Goal: Task Accomplishment & Management: Manage account settings

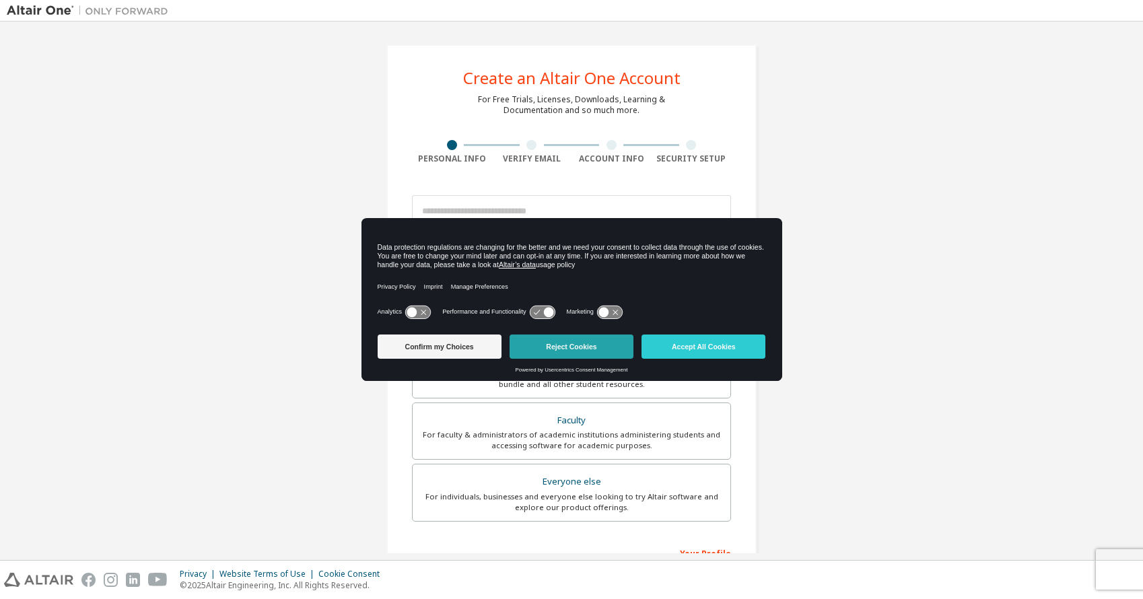
click at [575, 346] on button "Reject Cookies" at bounding box center [572, 347] width 124 height 24
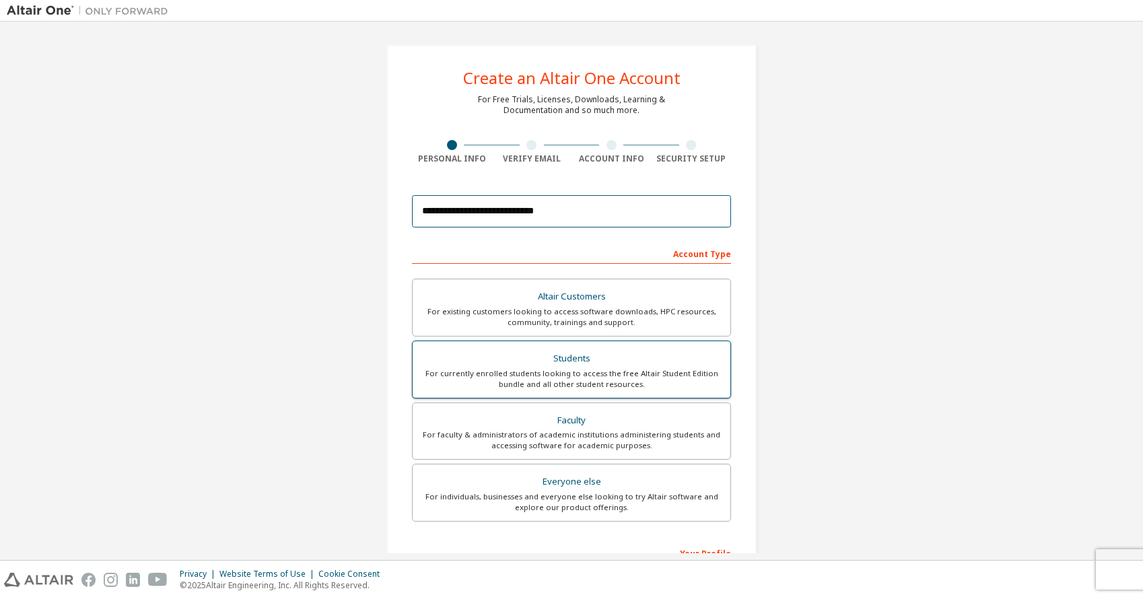
type input "**********"
click at [615, 363] on div "Students" at bounding box center [572, 358] width 302 height 19
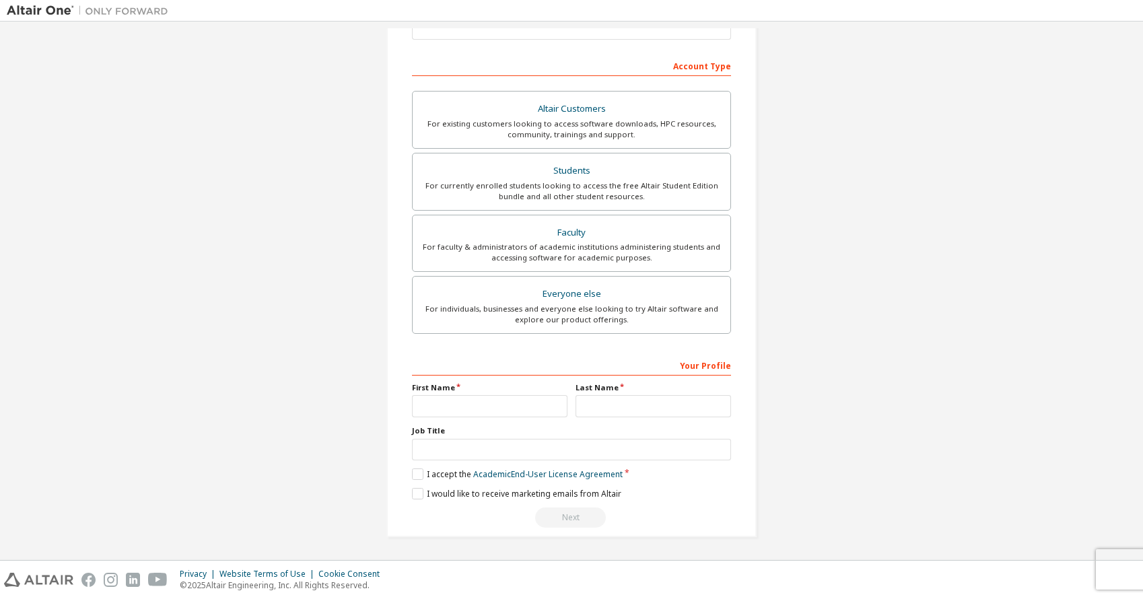
scroll to position [192, 0]
type input "****"
type input "******"
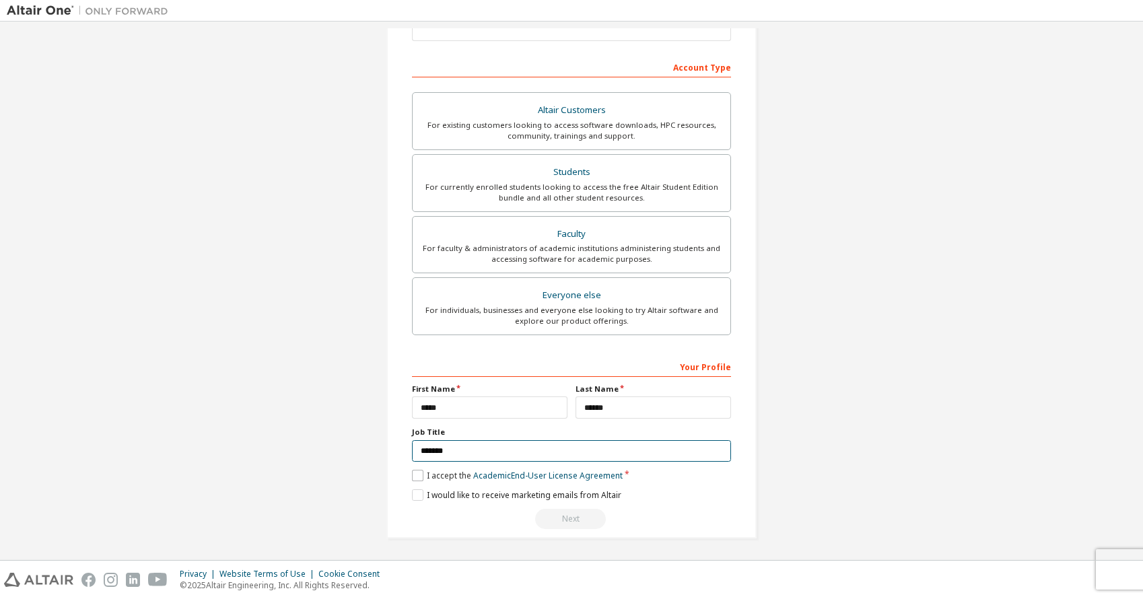
type input "*******"
click at [413, 478] on label "I accept the Academic End-User License Agreement" at bounding box center [517, 475] width 211 height 11
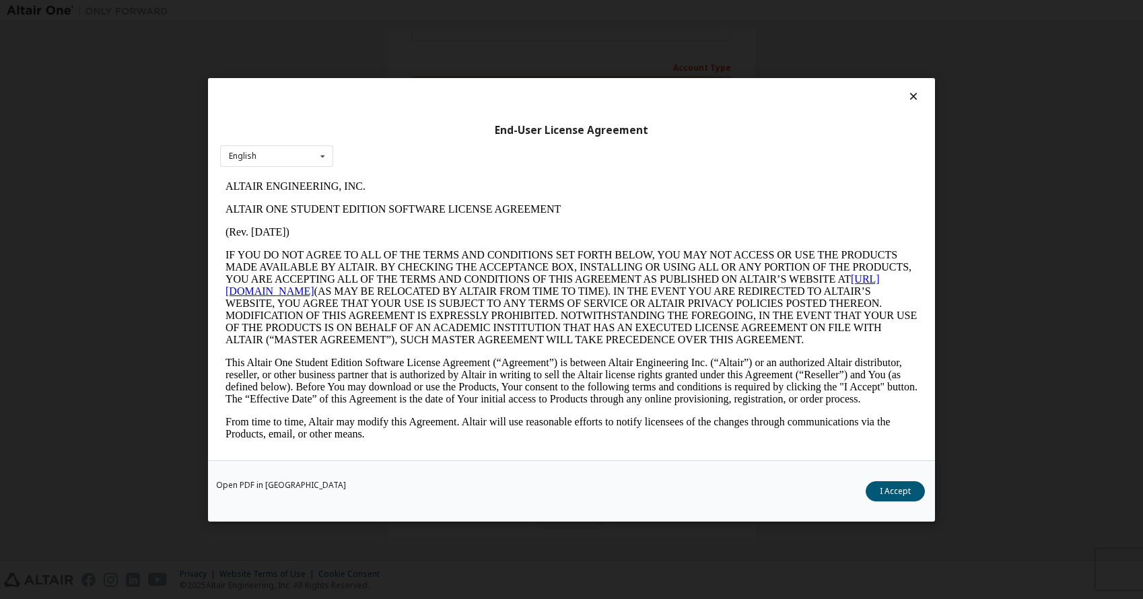
scroll to position [0, 0]
click at [898, 490] on button "I Accept" at bounding box center [895, 491] width 59 height 20
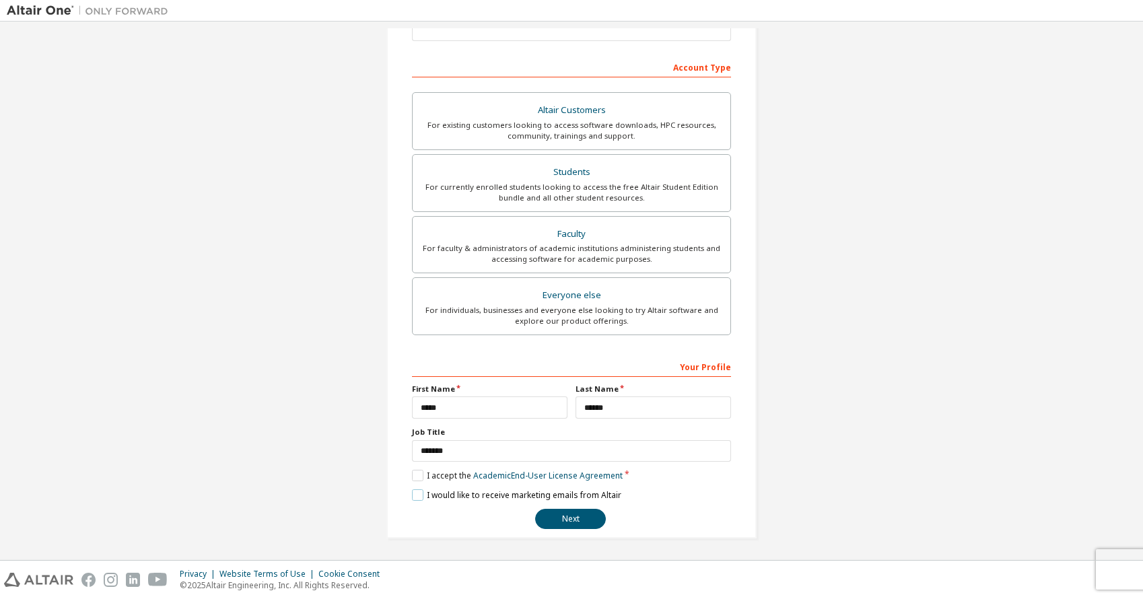
click at [416, 496] on label "I would like to receive marketing emails from Altair" at bounding box center [516, 494] width 209 height 11
click at [415, 497] on label "I would like to receive marketing emails from Altair" at bounding box center [516, 494] width 209 height 11
click at [573, 518] on button "Next" at bounding box center [570, 519] width 71 height 20
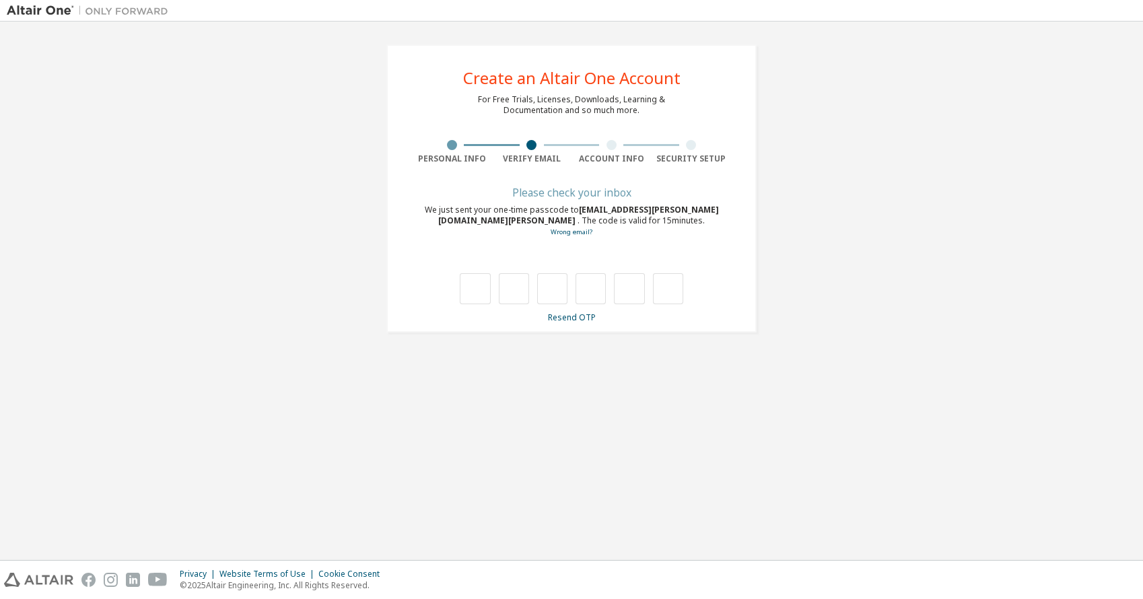
type input "*"
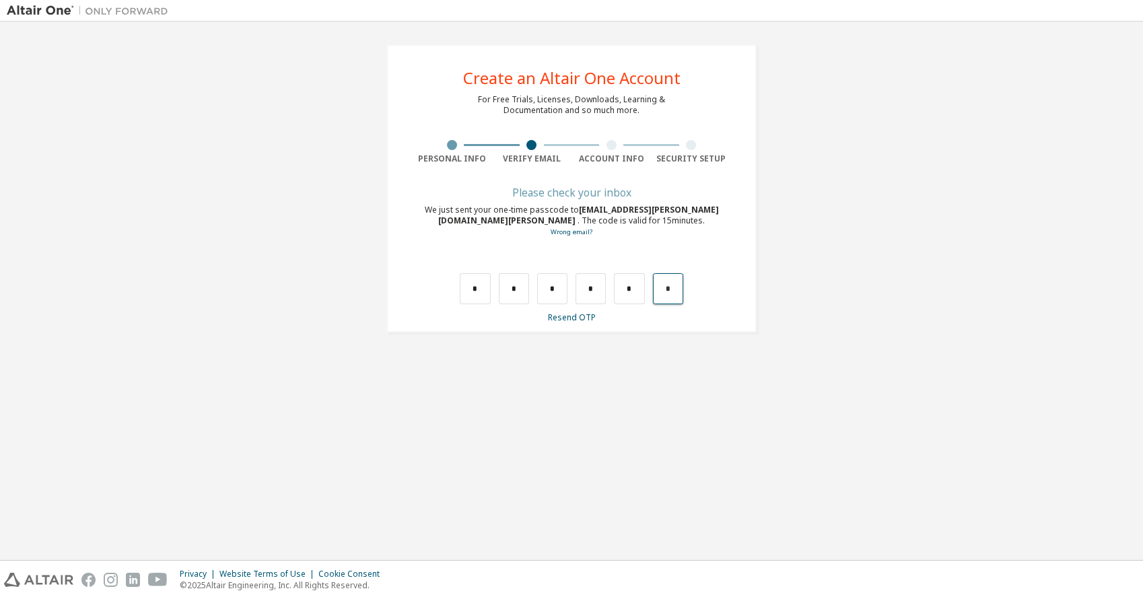
type input "*"
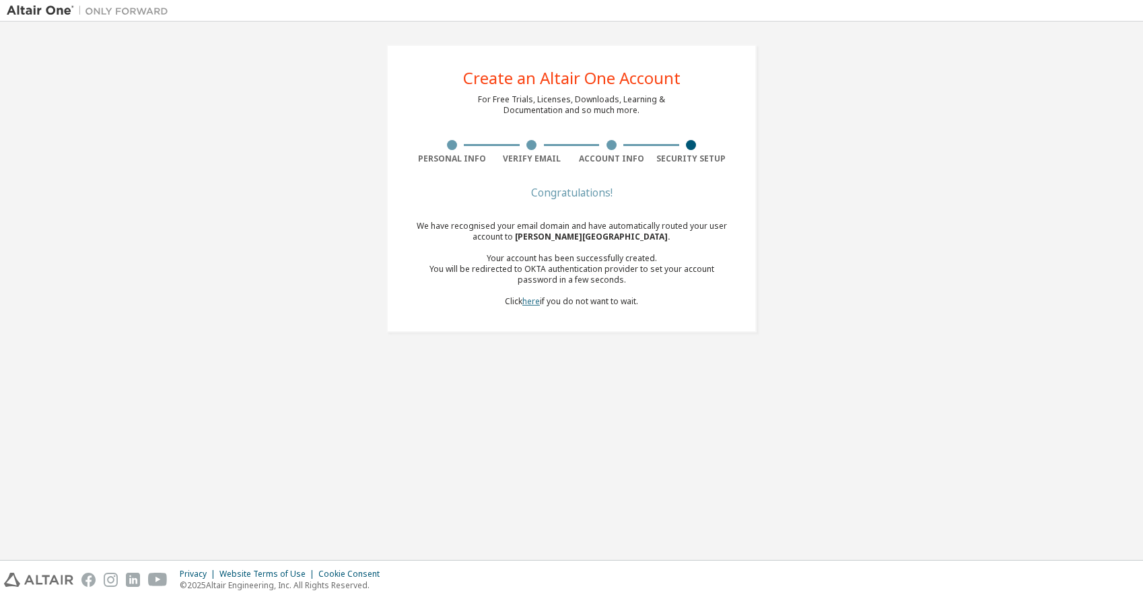
click at [530, 302] on link "here" at bounding box center [531, 300] width 18 height 11
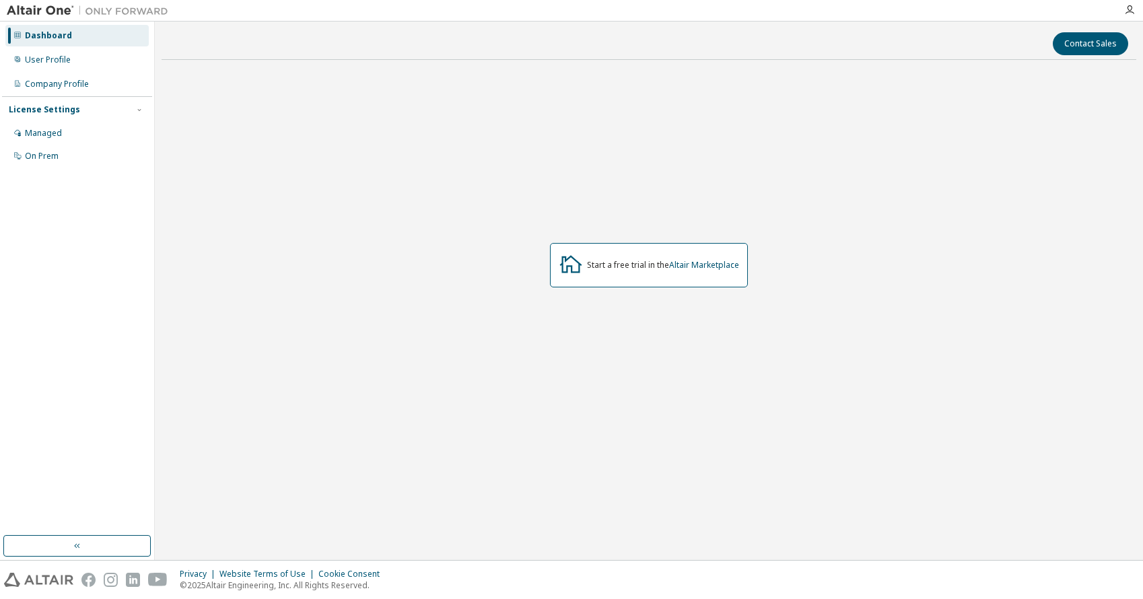
click at [615, 271] on div "Start a free trial in the Altair Marketplace" at bounding box center [649, 265] width 198 height 44
click at [25, 11] on img at bounding box center [91, 10] width 168 height 13
click at [70, 548] on button "button" at bounding box center [76, 546] width 147 height 22
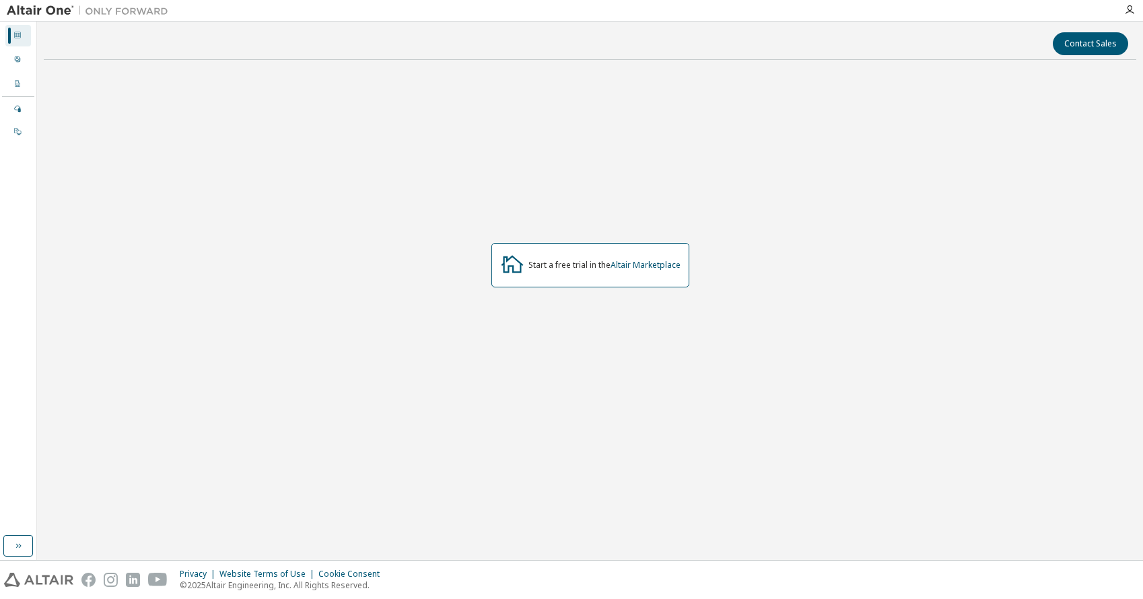
click at [26, 11] on img at bounding box center [91, 10] width 168 height 13
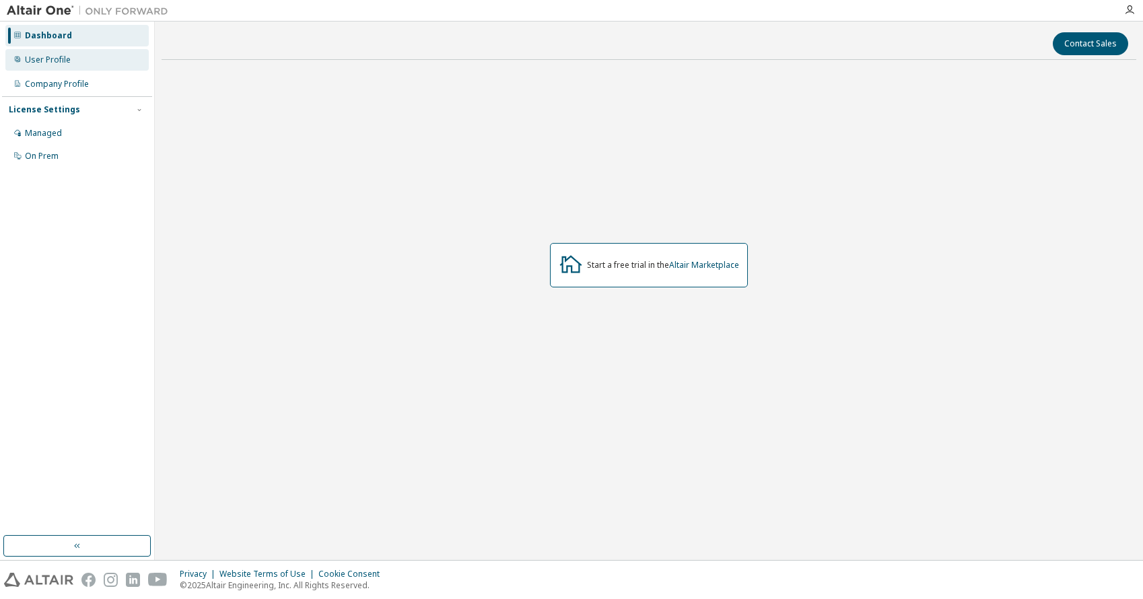
click at [50, 63] on div "User Profile" at bounding box center [48, 60] width 46 height 11
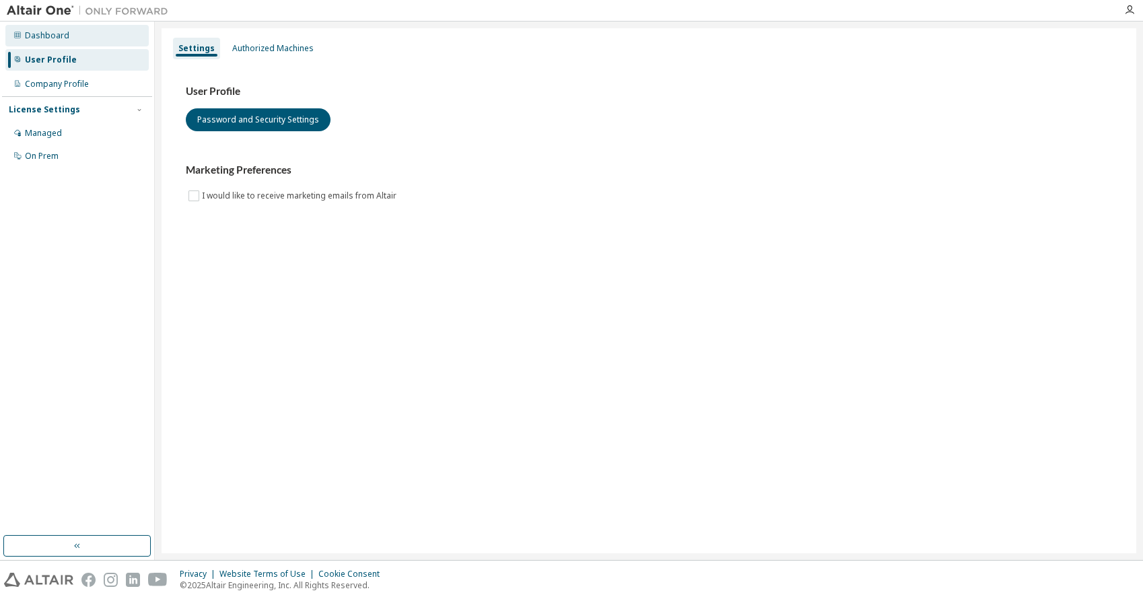
click at [42, 36] on div "Dashboard" at bounding box center [47, 35] width 44 height 11
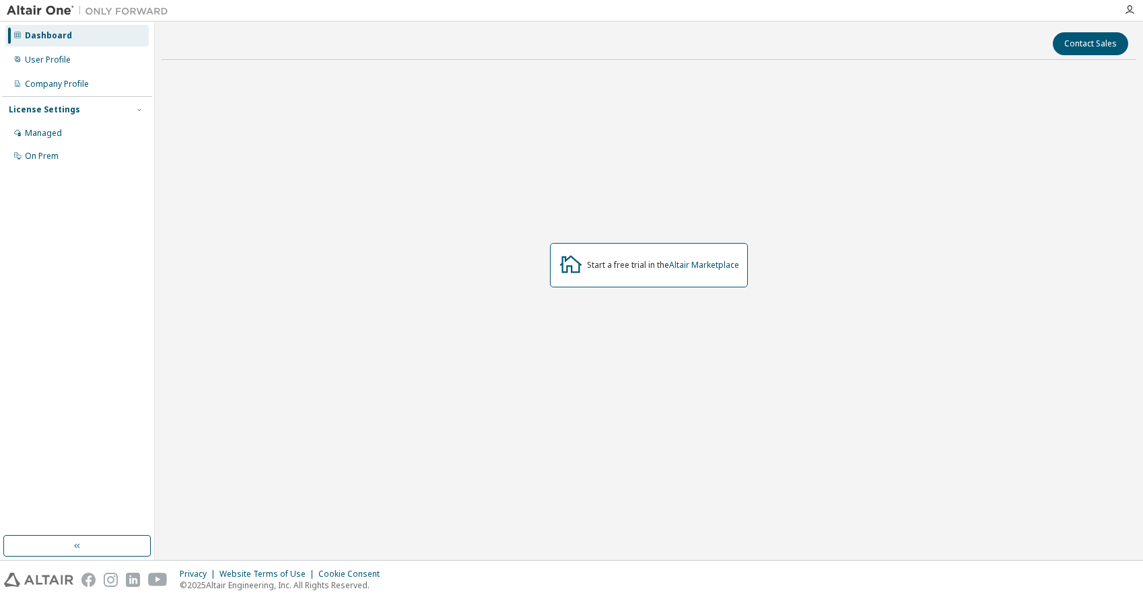
click at [1135, 11] on div at bounding box center [1129, 10] width 27 height 11
click at [1128, 11] on icon "button" at bounding box center [1129, 10] width 11 height 11
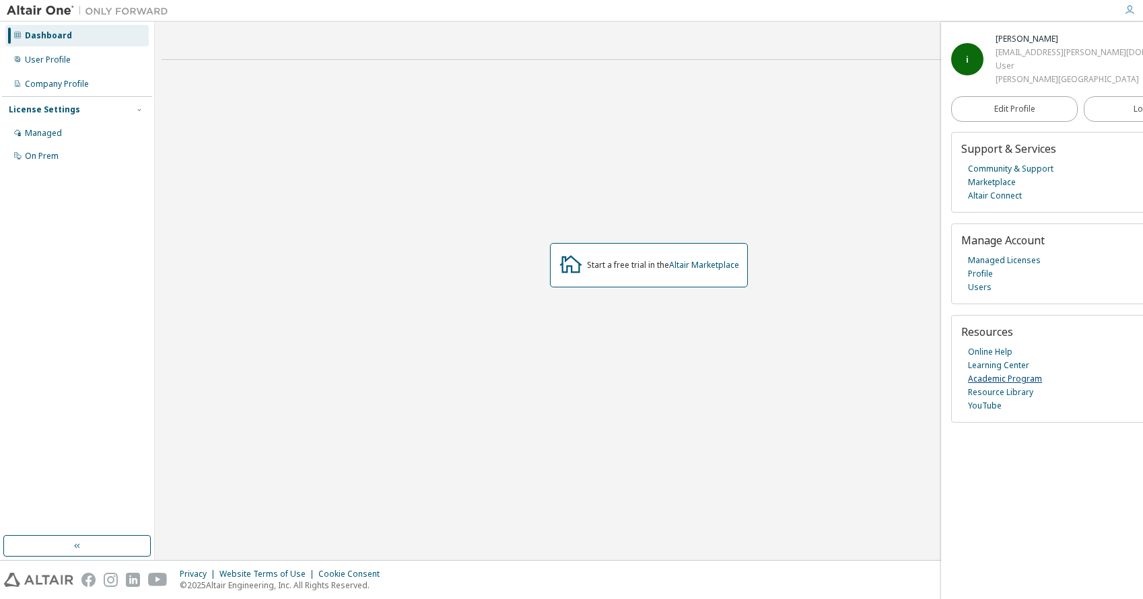
click at [1008, 374] on link "Academic Program" at bounding box center [1005, 378] width 74 height 13
click at [993, 389] on link "Resource Library" at bounding box center [1000, 392] width 65 height 13
click at [569, 266] on icon at bounding box center [571, 265] width 22 height 18
click at [1007, 254] on link "Managed Licenses" at bounding box center [1004, 260] width 73 height 13
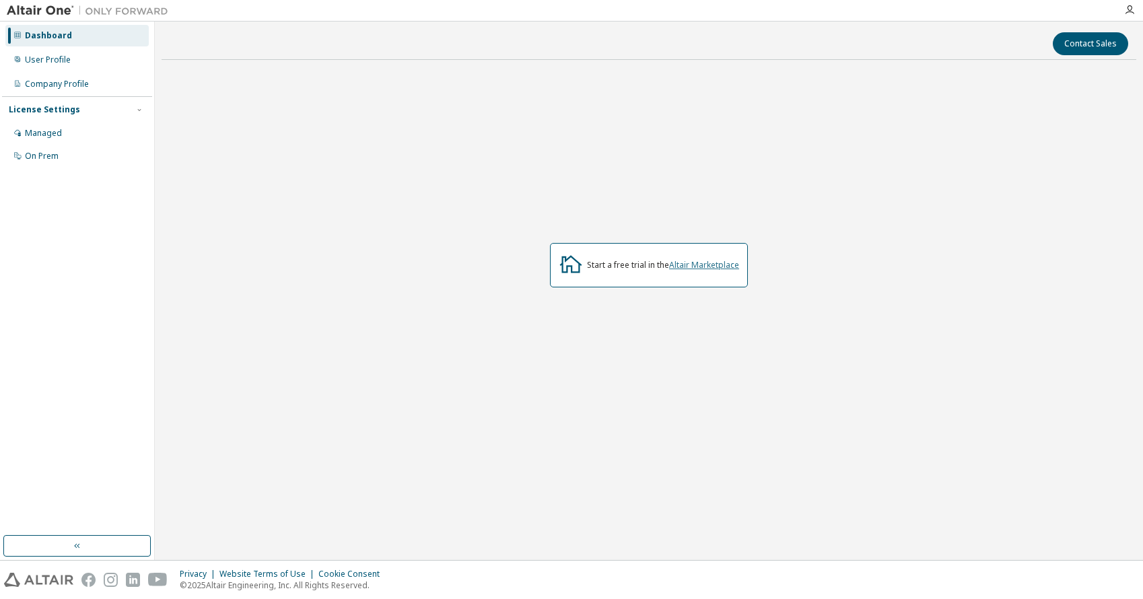
click at [695, 268] on link "Altair Marketplace" at bounding box center [704, 264] width 70 height 11
